Goal: Task Accomplishment & Management: Manage account settings

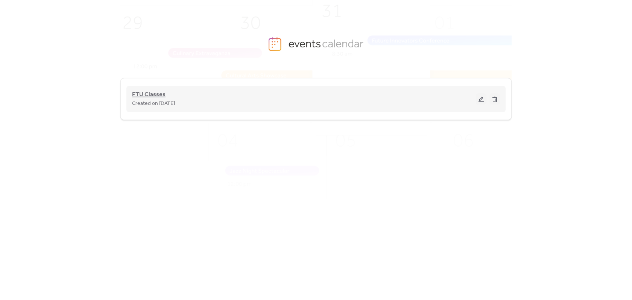
click at [139, 96] on span "FTU Classes" at bounding box center [148, 94] width 33 height 9
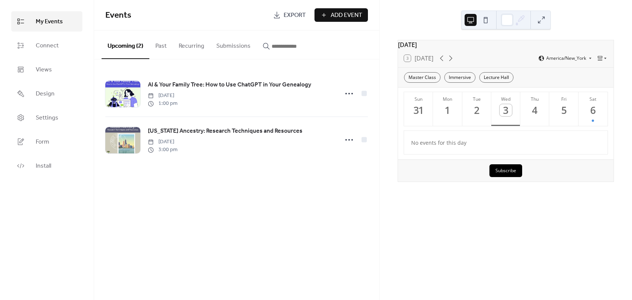
click at [327, 11] on button "Add Event" at bounding box center [341, 15] width 53 height 14
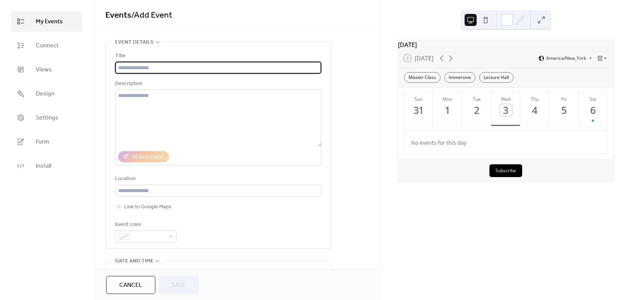
click at [146, 282] on button "Cancel" at bounding box center [130, 285] width 49 height 18
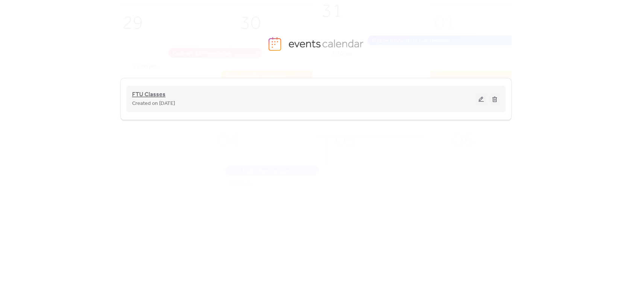
click at [154, 96] on span "FTU Classes" at bounding box center [148, 94] width 33 height 9
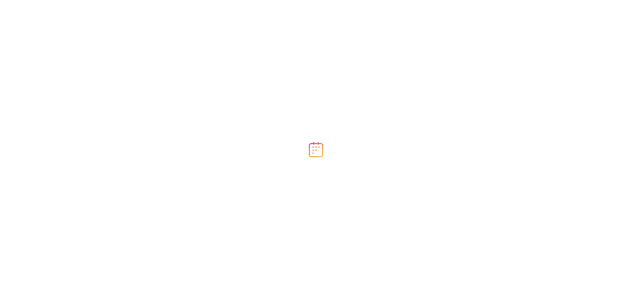
click at [479, 101] on div at bounding box center [316, 150] width 632 height 300
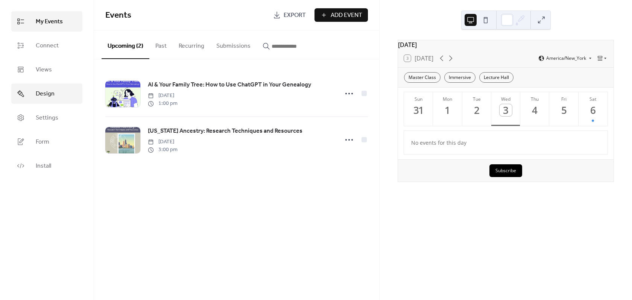
click at [48, 93] on span "Design" at bounding box center [45, 94] width 19 height 9
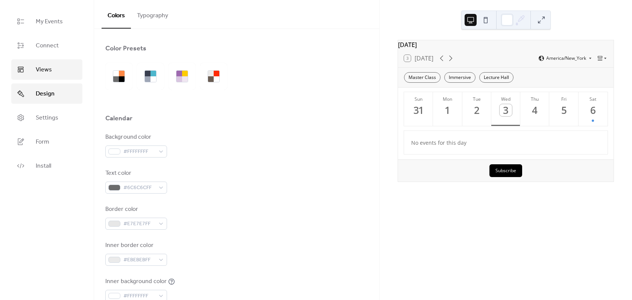
click at [45, 70] on span "Views" at bounding box center [44, 69] width 16 height 9
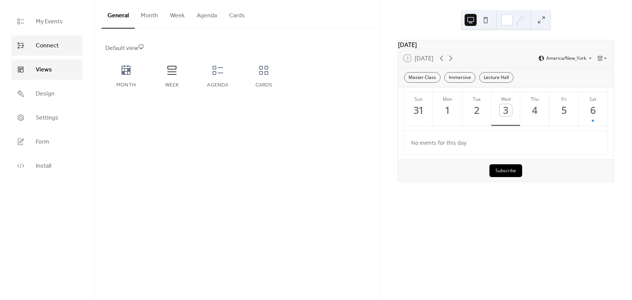
click at [57, 50] on span "Connect" at bounding box center [47, 45] width 23 height 9
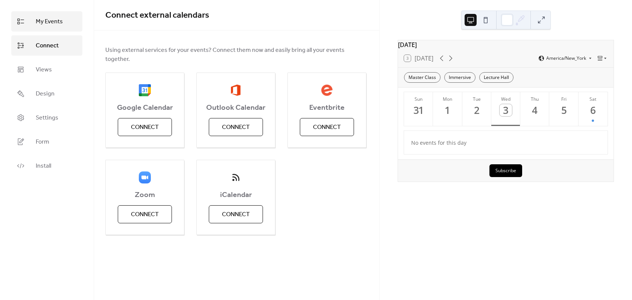
click at [49, 21] on span "My Events" at bounding box center [49, 21] width 27 height 9
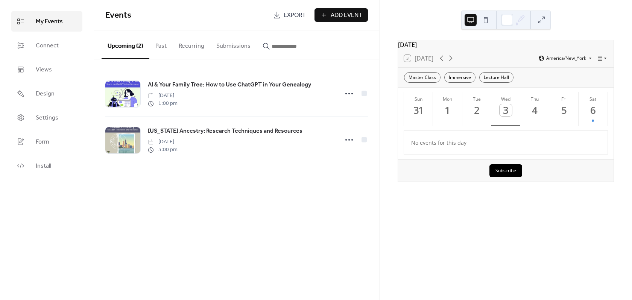
click at [244, 185] on div "Events Export Add Event Upcoming (2) Past Recurring Submissions AI & Your Famil…" at bounding box center [236, 150] width 285 height 300
click at [227, 185] on div "Events Export Add Event Upcoming (2) Past Recurring Submissions AI & Your Famil…" at bounding box center [236, 150] width 285 height 300
click at [45, 202] on div "My Events Connect Views Design Settings Form Install" at bounding box center [47, 150] width 94 height 300
click at [38, 121] on span "Settings" at bounding box center [47, 118] width 23 height 9
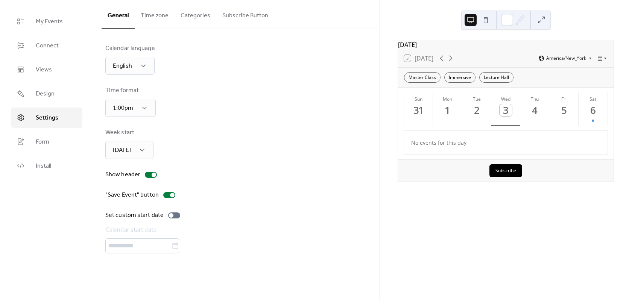
click at [200, 19] on button "Categories" at bounding box center [196, 14] width 42 height 28
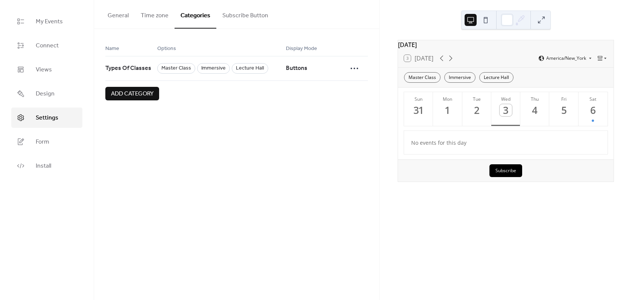
click at [140, 96] on span "Add category" at bounding box center [132, 94] width 43 height 9
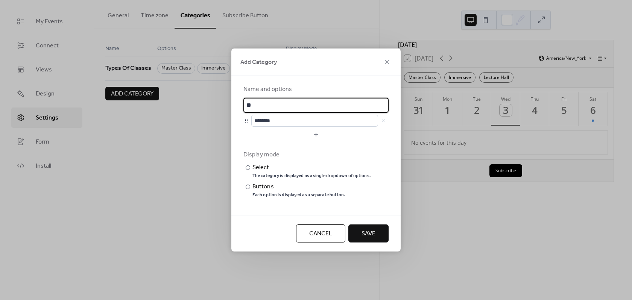
type input "*"
type input "*******"
click at [365, 86] on div "Name and options" at bounding box center [316, 89] width 144 height 9
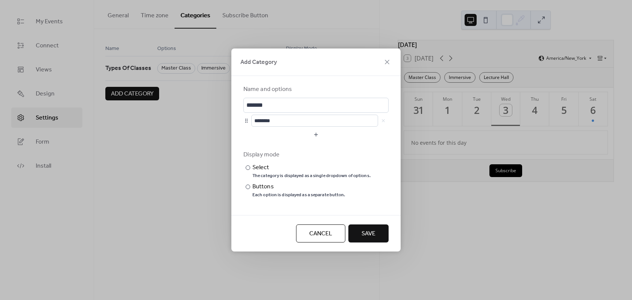
click at [314, 227] on button "Cancel" at bounding box center [320, 234] width 49 height 18
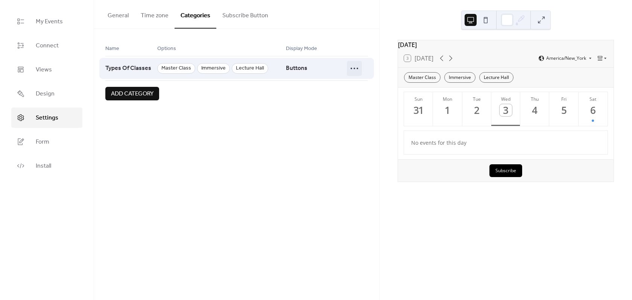
click at [351, 70] on icon at bounding box center [355, 68] width 12 height 12
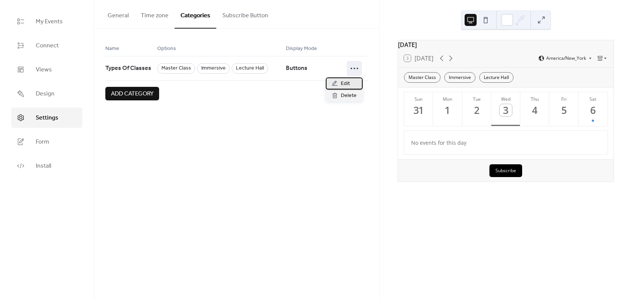
click at [349, 82] on span "Edit" at bounding box center [345, 83] width 9 height 9
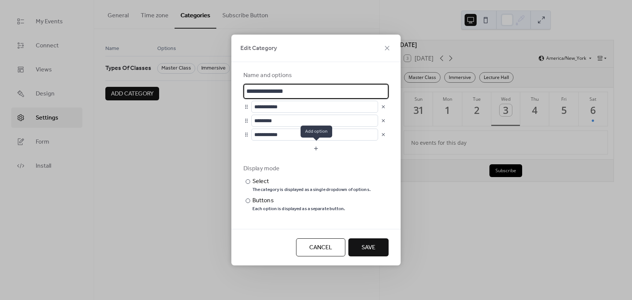
click at [373, 167] on div "Display mode" at bounding box center [316, 168] width 144 height 9
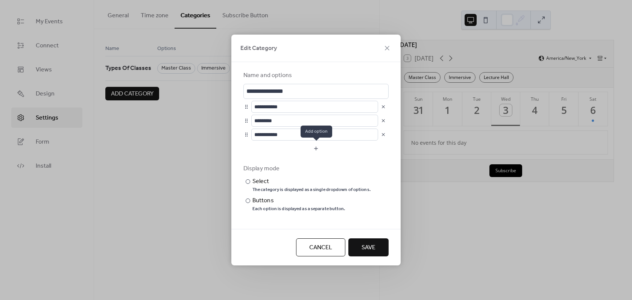
click at [318, 150] on button "button" at bounding box center [316, 149] width 145 height 12
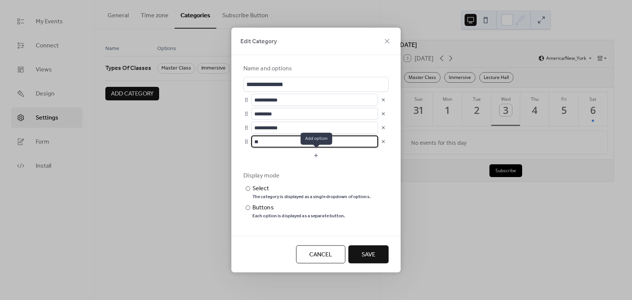
type input "*"
type input "*******"
click at [376, 246] on button "Save" at bounding box center [369, 255] width 40 height 18
